Goal: Task Accomplishment & Management: Manage account settings

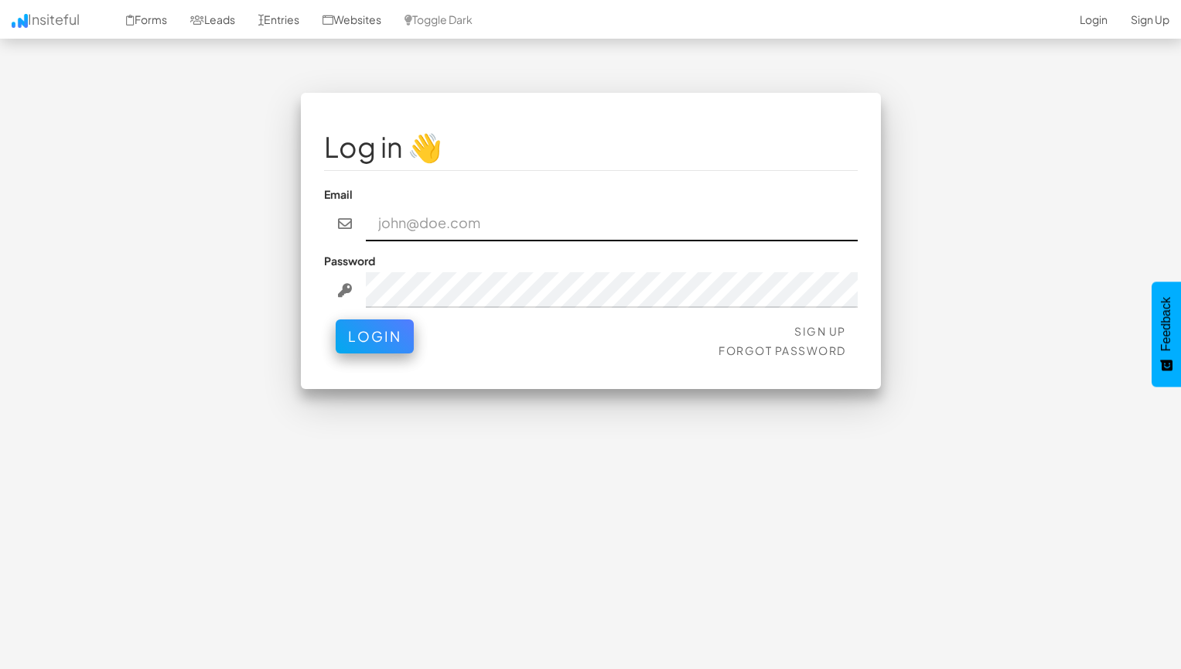
click at [509, 217] on input "email" at bounding box center [612, 224] width 492 height 36
type input "mpetriella@ignitexds.com"
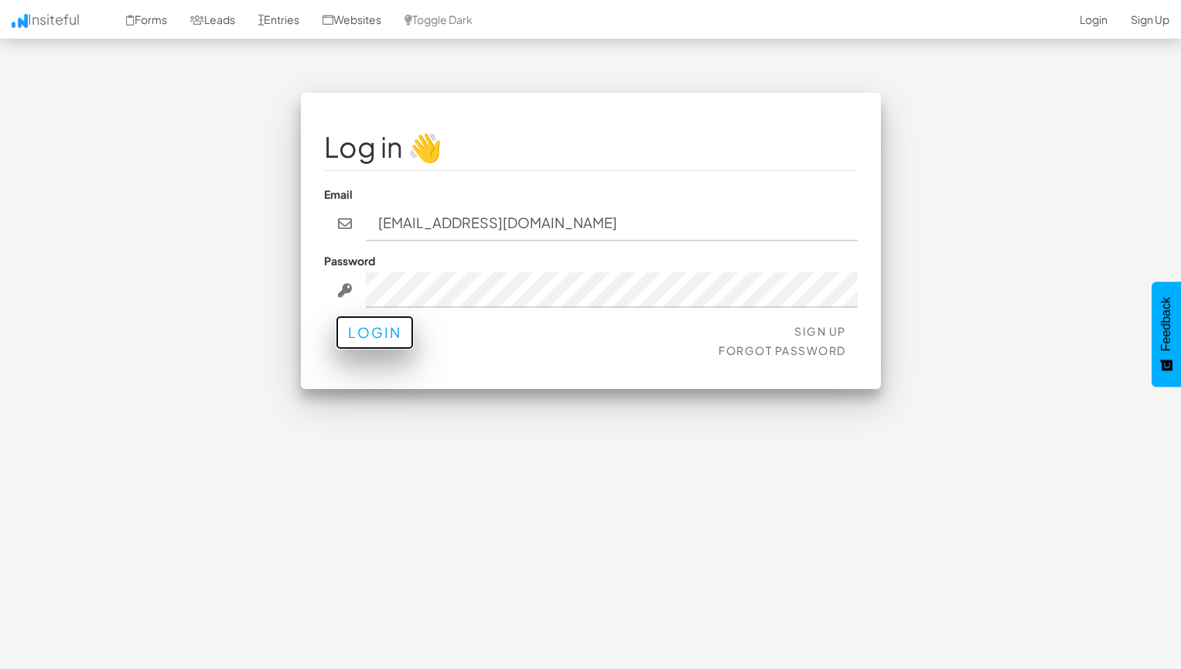
click at [374, 343] on button "Login" at bounding box center [375, 333] width 78 height 34
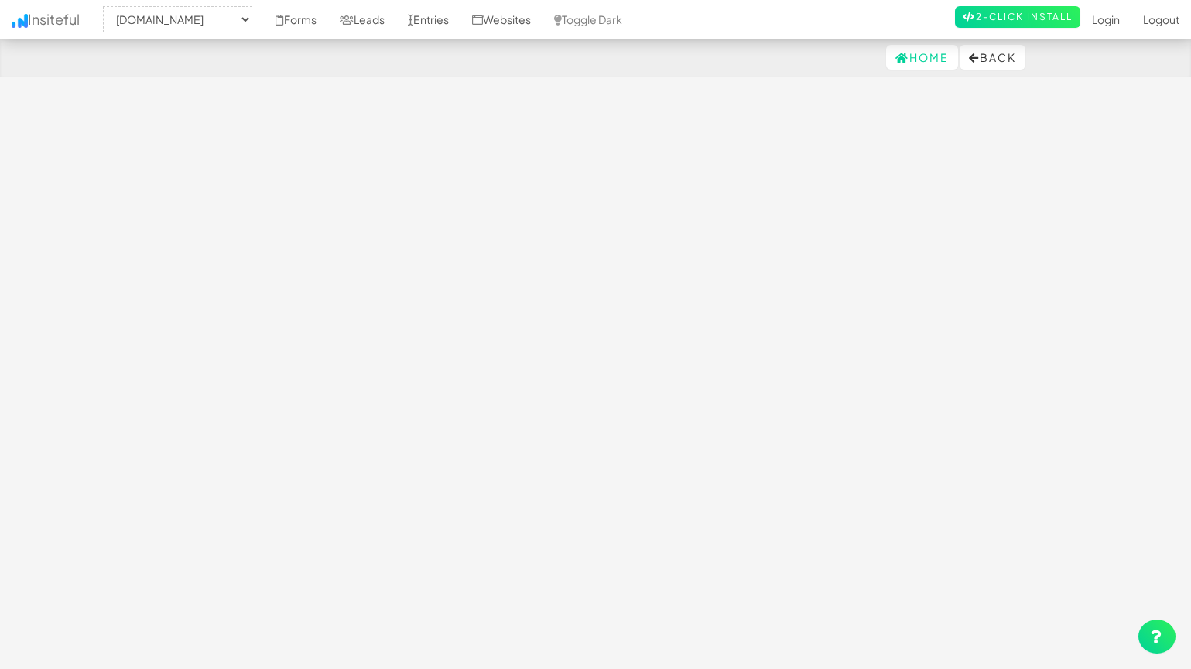
select select "2428"
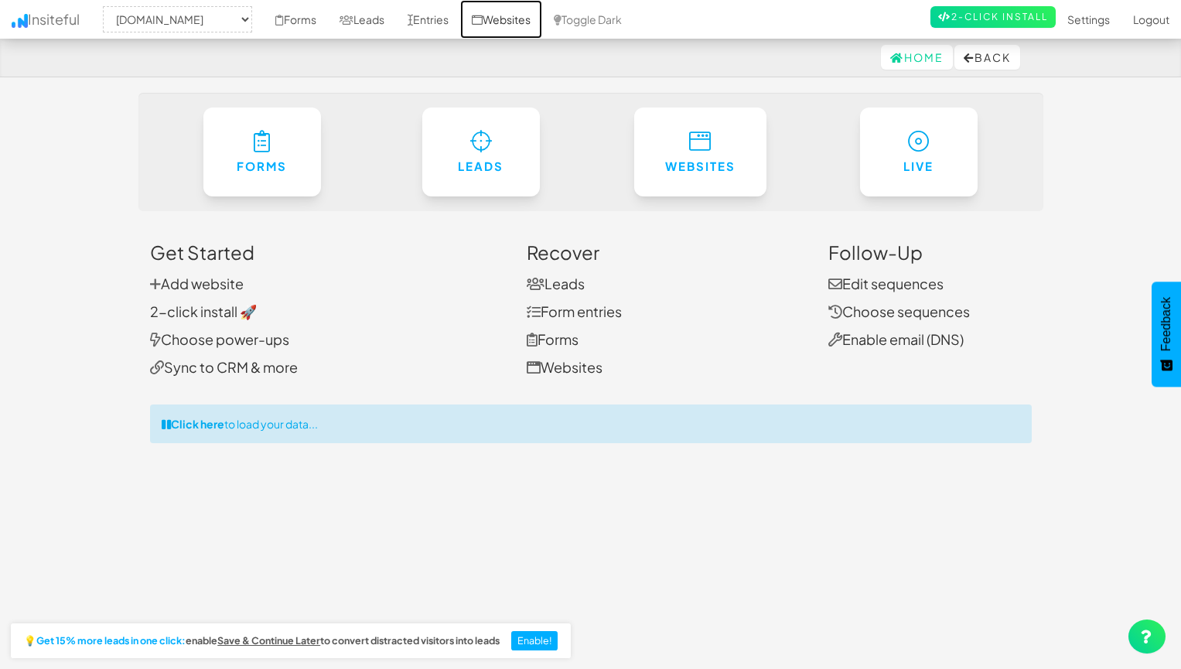
click at [518, 17] on link "Websites" at bounding box center [501, 19] width 82 height 39
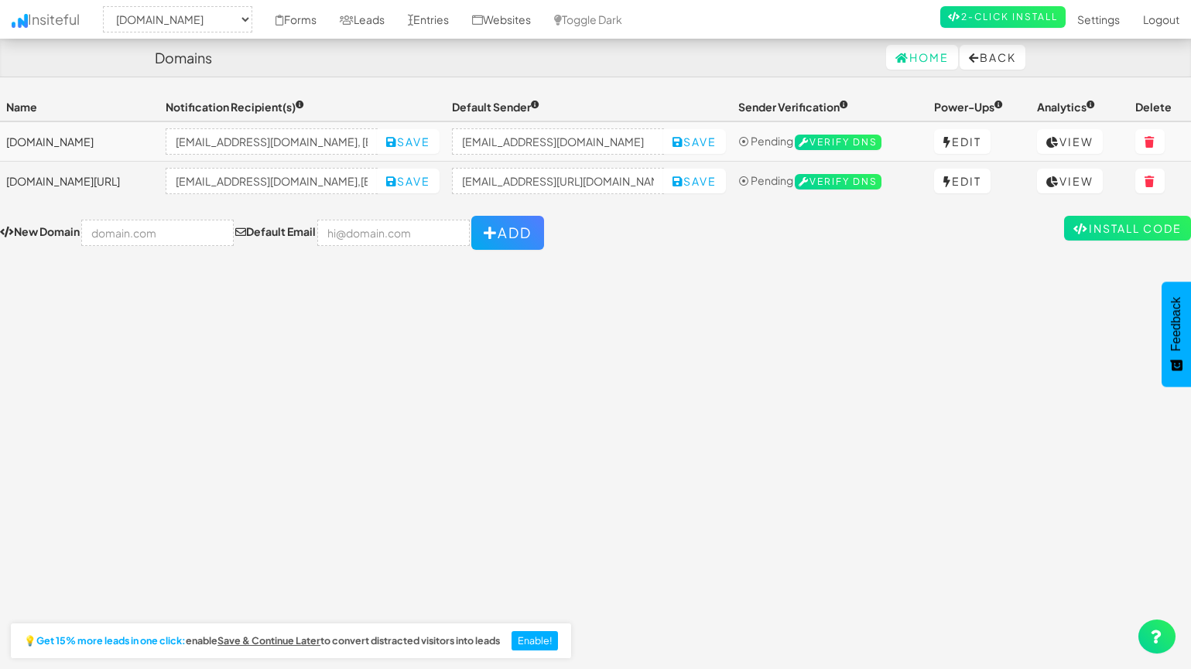
select select "2428"
